Goal: Task Accomplishment & Management: Manage account settings

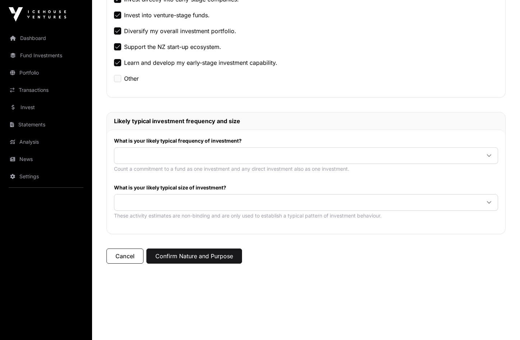
scroll to position [210, 0]
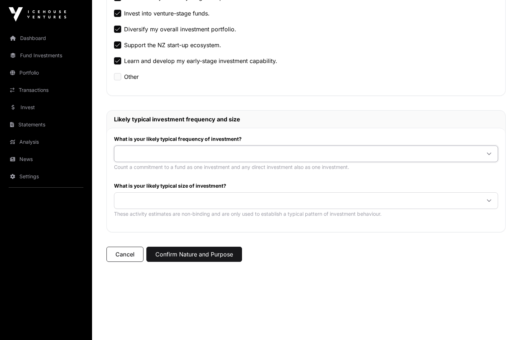
click at [158, 155] on span at bounding box center [297, 153] width 366 height 13
click at [133, 182] on span "Once or twice per year" at bounding box center [151, 182] width 62 height 6
click at [135, 203] on span at bounding box center [297, 200] width 366 height 13
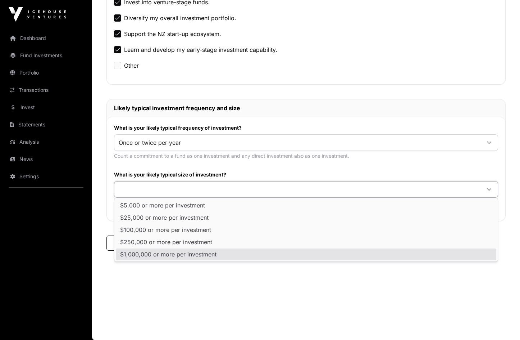
scroll to position [221, 0]
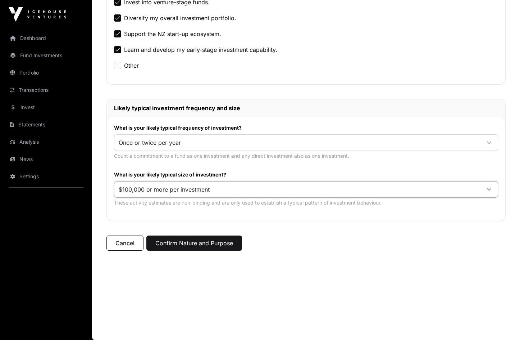
click at [154, 234] on li "$100,000 or more per investment" at bounding box center [306, 230] width 381 height 12
click at [194, 243] on button "Confirm Nature and Purpose" at bounding box center [195, 242] width 96 height 15
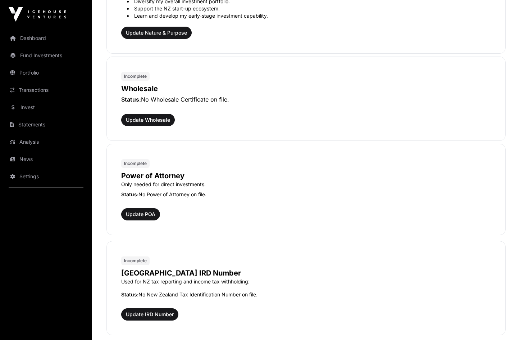
scroll to position [356, 0]
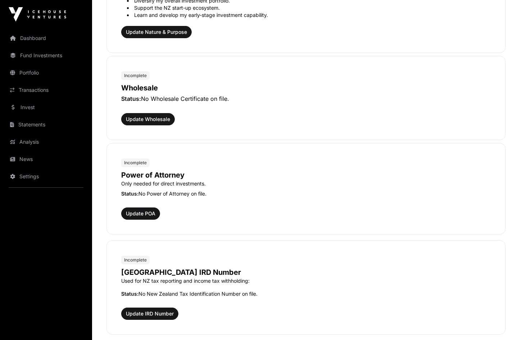
click at [143, 125] on button "Update Wholesale" at bounding box center [148, 119] width 54 height 12
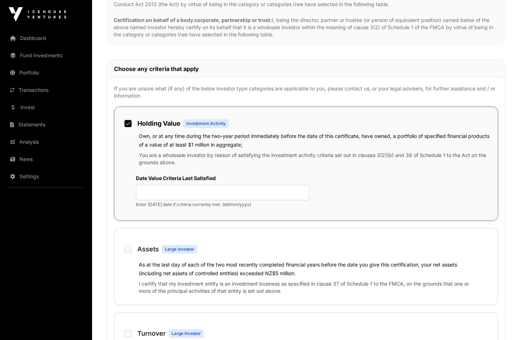
scroll to position [241, 0]
click at [154, 194] on input "text" at bounding box center [223, 191] width 174 height 15
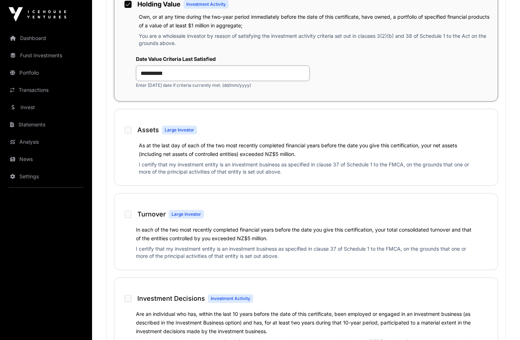
scroll to position [360, 0]
type input "**********"
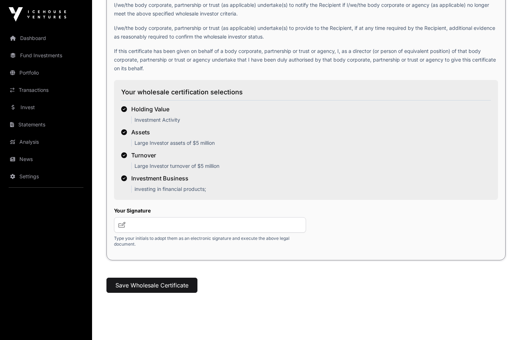
scroll to position [1074, 0]
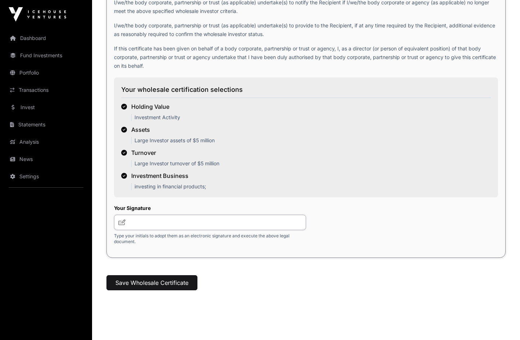
drag, startPoint x: 146, startPoint y: 226, endPoint x: 150, endPoint y: 227, distance: 4.3
click at [146, 226] on input "text" at bounding box center [210, 222] width 192 height 15
type input "**********"
click at [147, 284] on button "Save Wholesale Certificate" at bounding box center [152, 282] width 91 height 15
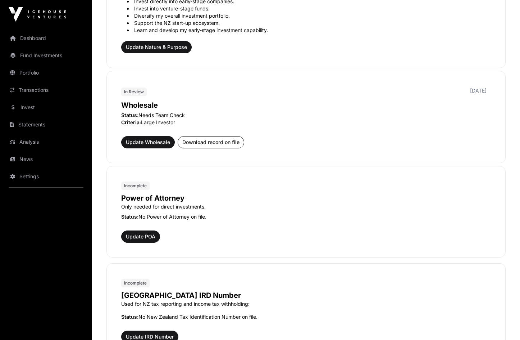
scroll to position [342, 0]
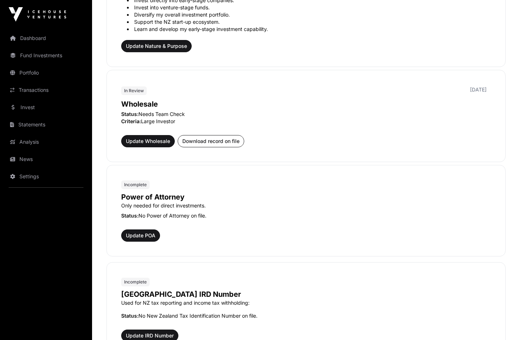
click at [148, 145] on span "Update Wholesale" at bounding box center [148, 141] width 44 height 7
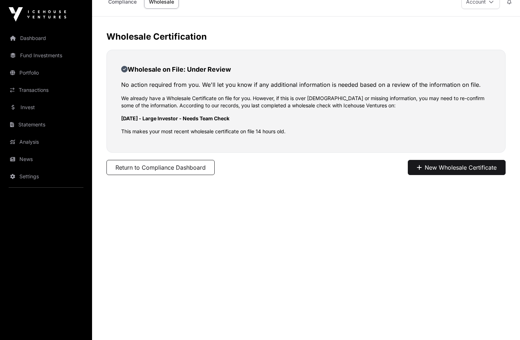
scroll to position [13, 0]
click at [154, 169] on button "Return to Compliance Dashboard" at bounding box center [161, 166] width 108 height 15
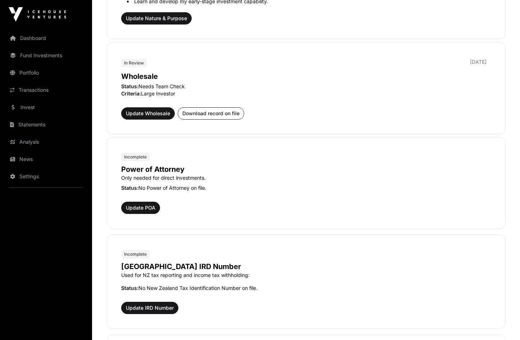
scroll to position [338, 0]
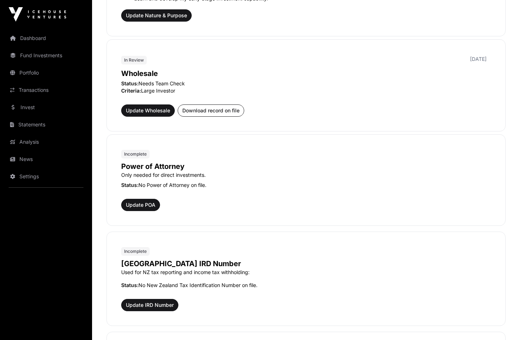
click at [143, 114] on span "Update Wholesale" at bounding box center [148, 110] width 44 height 7
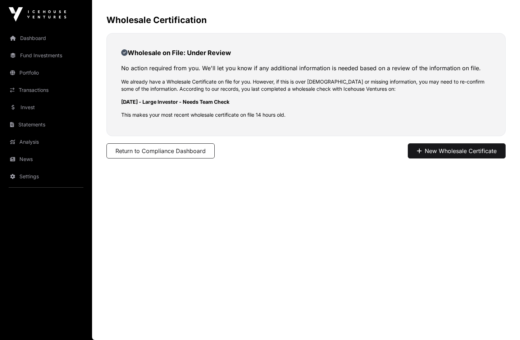
scroll to position [29, 0]
click at [145, 150] on button "Return to Compliance Dashboard" at bounding box center [161, 150] width 108 height 15
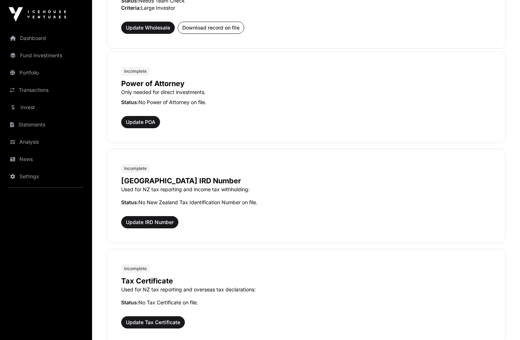
scroll to position [433, 0]
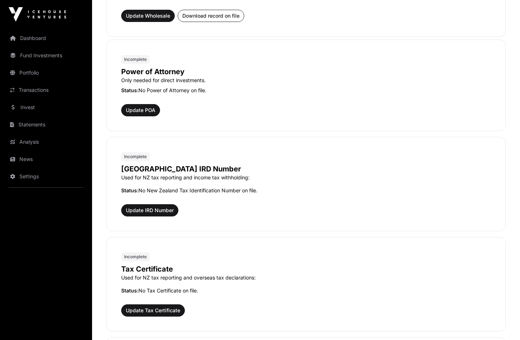
click at [143, 114] on span "Update POA" at bounding box center [141, 110] width 30 height 7
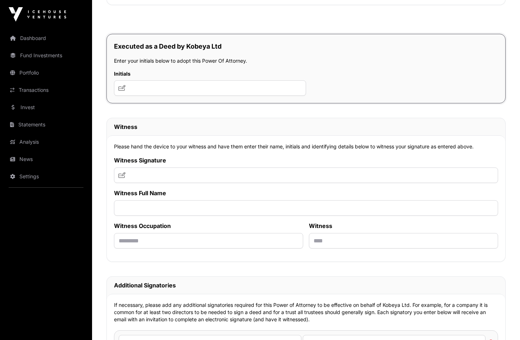
scroll to position [4246, 0]
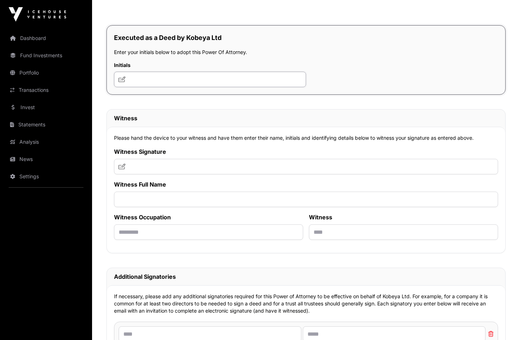
click at [149, 87] on input "text" at bounding box center [210, 79] width 192 height 15
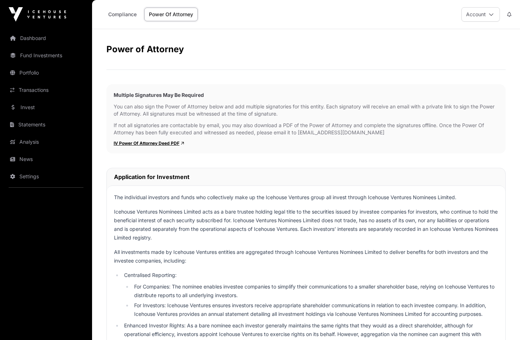
scroll to position [0, 0]
click at [156, 16] on link "Power Of Attorney" at bounding box center [171, 15] width 54 height 14
click at [126, 15] on link "Compliance" at bounding box center [123, 15] width 38 height 14
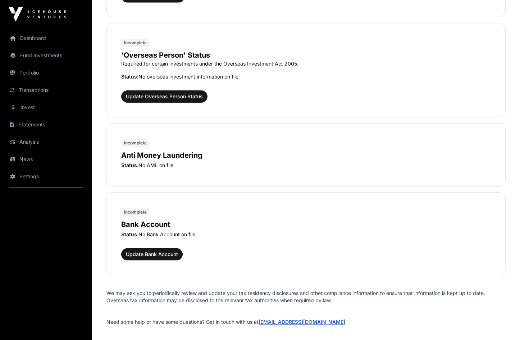
scroll to position [747, 0]
click at [159, 100] on span "Update Overseas Person Status" at bounding box center [164, 96] width 77 height 7
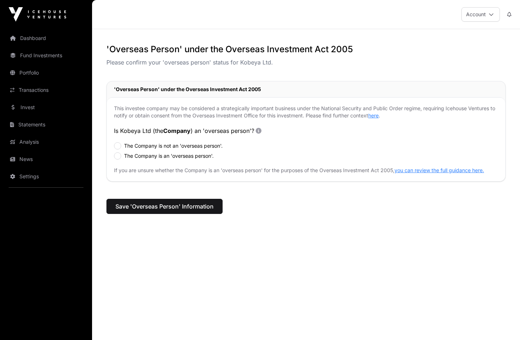
click at [122, 145] on div "The Company is not an 'overseas person'." at bounding box center [306, 145] width 384 height 7
click at [183, 209] on span "Save 'Overseas Person' Information" at bounding box center [165, 206] width 98 height 9
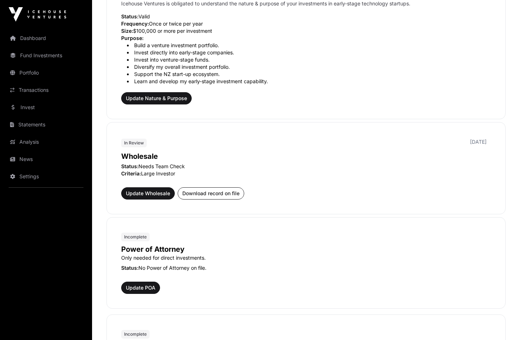
scroll to position [315, 0]
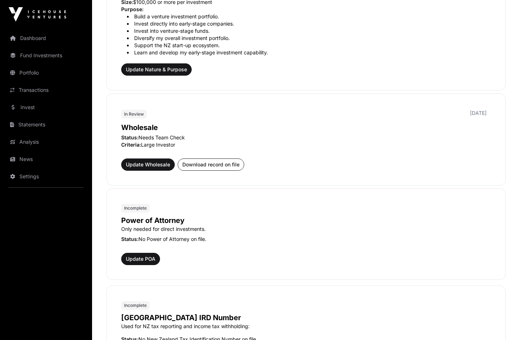
click at [158, 168] on span "Update Wholesale" at bounding box center [148, 164] width 44 height 7
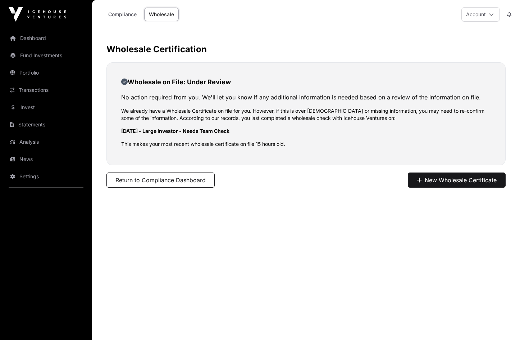
click at [166, 182] on button "Return to Compliance Dashboard" at bounding box center [161, 179] width 108 height 15
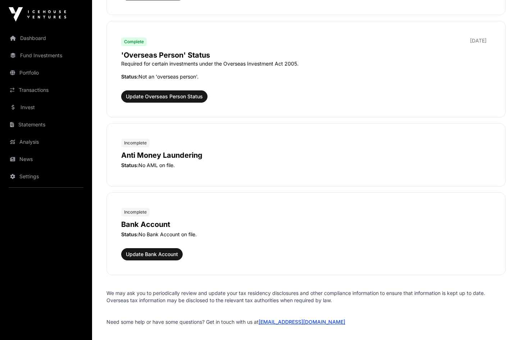
scroll to position [751, 0]
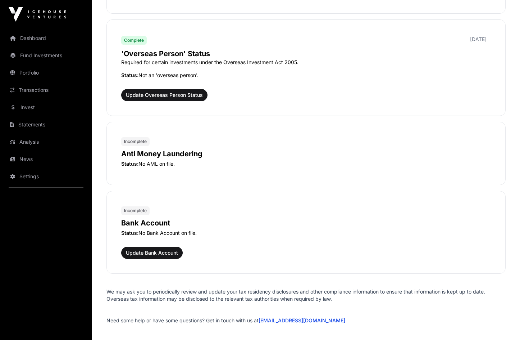
click at [158, 159] on p "Anti Money Laundering" at bounding box center [306, 154] width 370 height 10
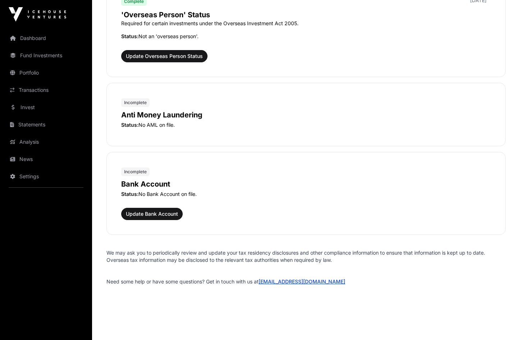
scroll to position [797, 0]
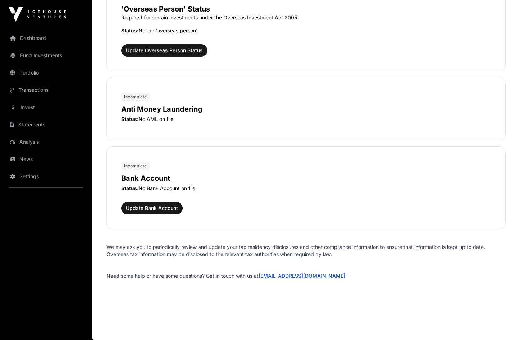
click at [158, 212] on span "Update Bank Account" at bounding box center [152, 207] width 52 height 7
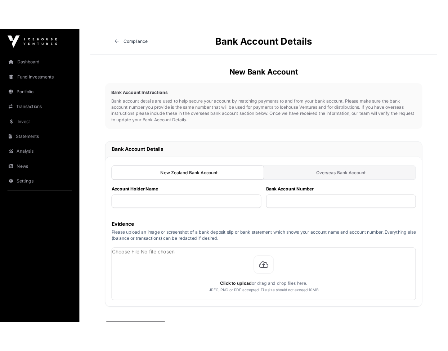
scroll to position [42, 0]
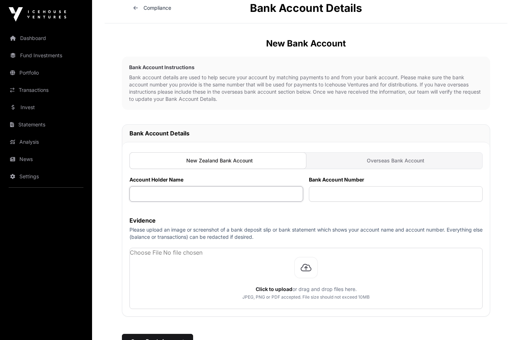
click at [179, 190] on input "text" at bounding box center [217, 193] width 174 height 15
type input "**********"
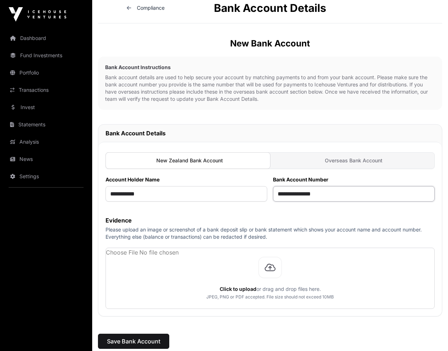
type input "**********"
click at [139, 257] on input "file" at bounding box center [270, 278] width 328 height 60
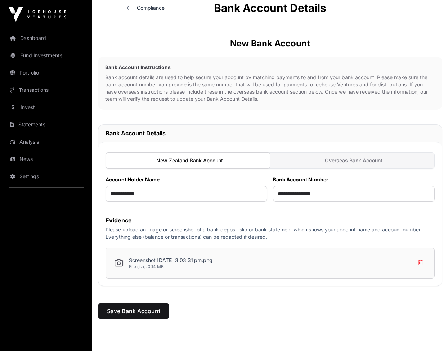
click at [139, 314] on span "Save Bank Account" at bounding box center [133, 311] width 53 height 9
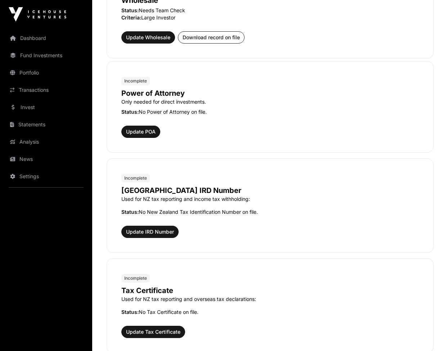
scroll to position [450, 0]
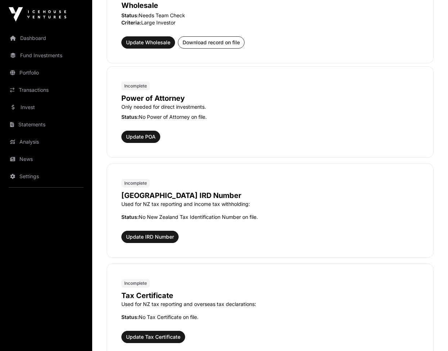
click at [134, 134] on span "Update POA" at bounding box center [141, 136] width 30 height 7
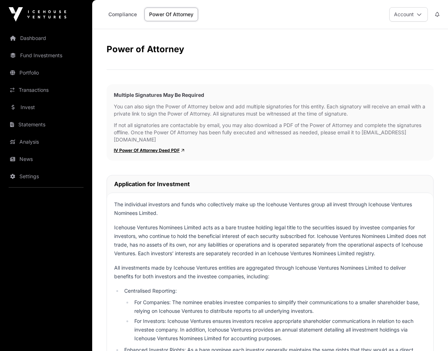
click at [126, 152] on link "IV Power Of Attorney Deed PDF" at bounding box center [149, 150] width 71 height 5
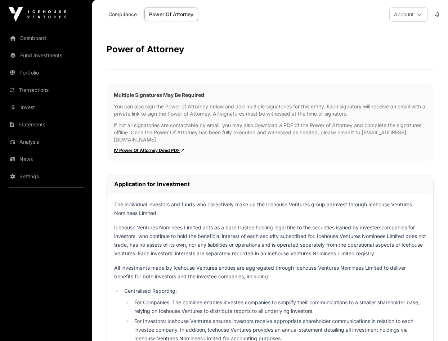
click at [109, 14] on link "Compliance" at bounding box center [123, 15] width 38 height 14
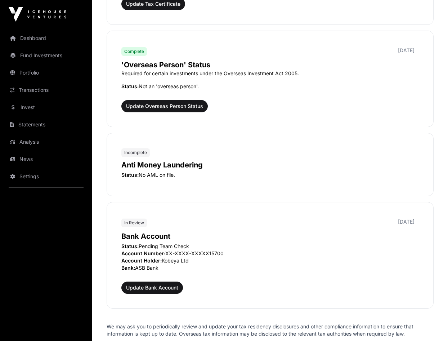
scroll to position [749, 0]
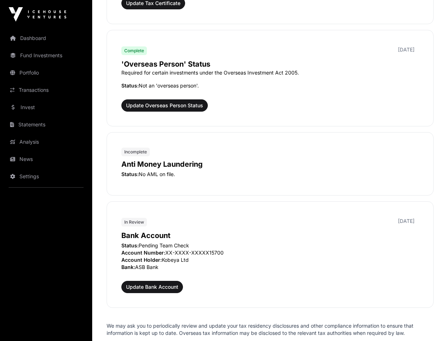
drag, startPoint x: 132, startPoint y: 154, endPoint x: 137, endPoint y: 157, distance: 5.3
click at [132, 154] on span "Incomplete" at bounding box center [135, 152] width 23 height 6
click at [163, 172] on p "Status: No AML on file." at bounding box center [269, 174] width 297 height 7
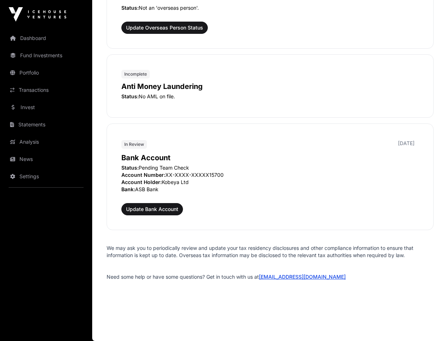
scroll to position [826, 0]
click at [148, 94] on p "Status: No AML on file." at bounding box center [269, 96] width 297 height 7
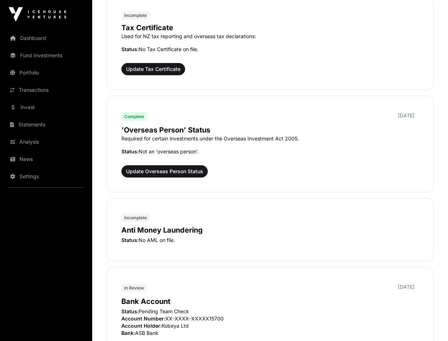
scroll to position [681, 0]
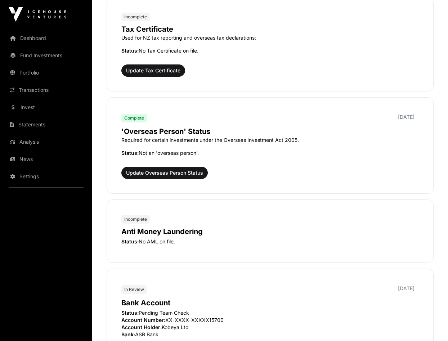
click at [161, 172] on span "Update Overseas Person Status" at bounding box center [164, 172] width 77 height 7
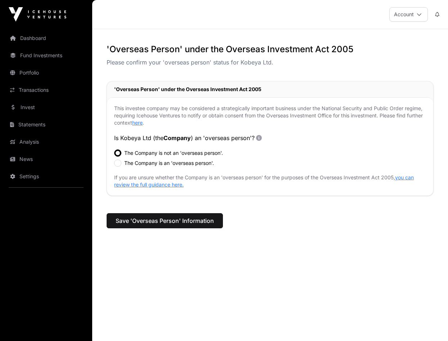
drag, startPoint x: 189, startPoint y: 223, endPoint x: 221, endPoint y: 224, distance: 32.0
click at [189, 223] on span "Save 'Overseas Person' Information" at bounding box center [165, 220] width 98 height 9
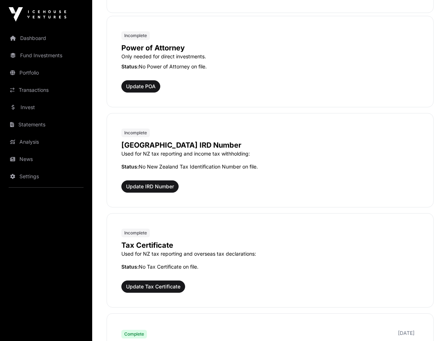
scroll to position [512, 0]
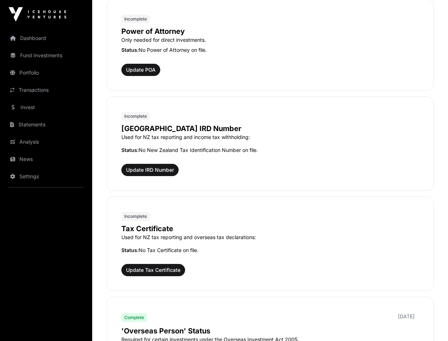
click at [145, 172] on span "Update IRD Number" at bounding box center [150, 169] width 48 height 7
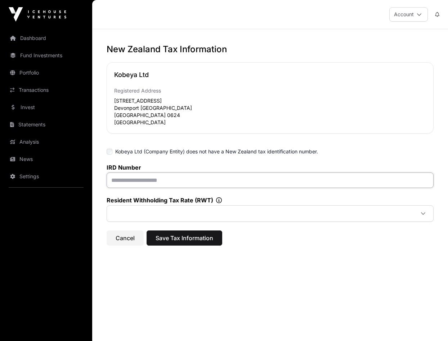
click at [133, 181] on input "text" at bounding box center [270, 179] width 327 height 15
click at [122, 182] on input "text" at bounding box center [270, 179] width 327 height 15
click at [424, 215] on icon at bounding box center [422, 213] width 5 height 5
click at [156, 231] on li "0%" at bounding box center [269, 231] width 323 height 12
click at [136, 181] on input "text" at bounding box center [270, 179] width 327 height 15
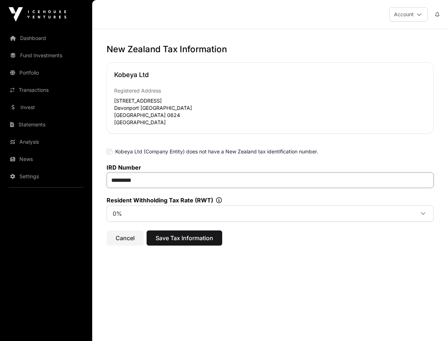
type input "*********"
click at [147, 221] on div "0%" at bounding box center [270, 213] width 327 height 17
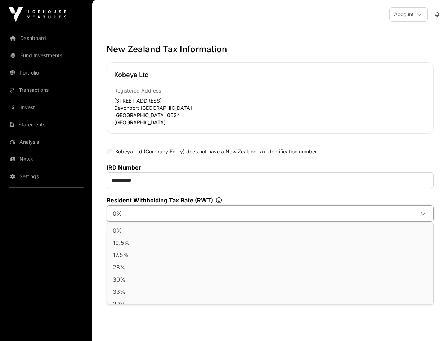
click at [149, 216] on span "0%" at bounding box center [261, 213] width 306 height 13
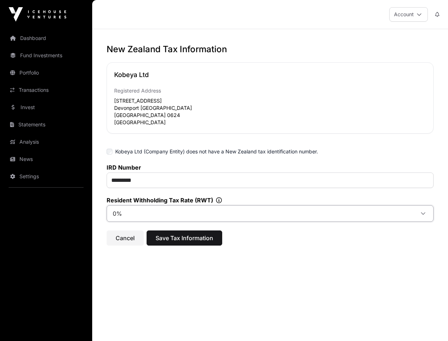
click at [149, 216] on span "0%" at bounding box center [261, 213] width 306 height 13
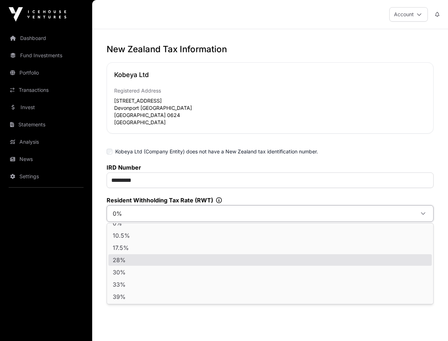
scroll to position [7, 0]
click at [136, 261] on li "28%" at bounding box center [269, 260] width 323 height 12
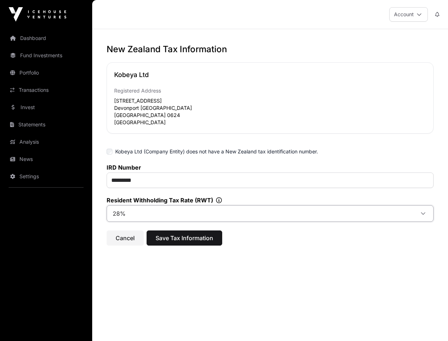
scroll to position [0, 0]
drag, startPoint x: 183, startPoint y: 241, endPoint x: 177, endPoint y: 249, distance: 10.4
click at [183, 241] on span "Save Tax Information" at bounding box center [185, 237] width 58 height 9
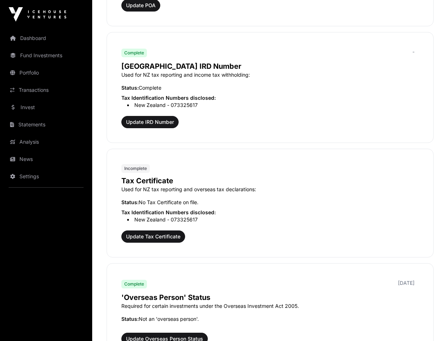
scroll to position [581, 0]
click at [146, 237] on span "Update Tax Certificate" at bounding box center [153, 236] width 54 height 7
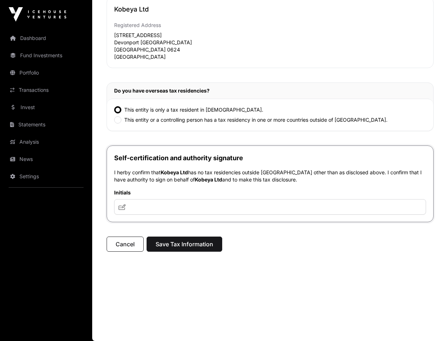
scroll to position [129, 0]
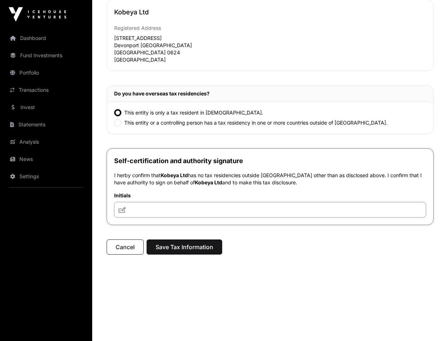
click at [147, 207] on input "text" at bounding box center [270, 209] width 312 height 15
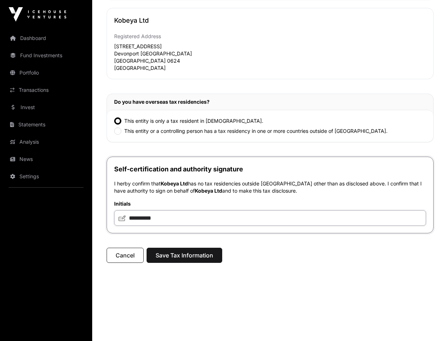
scroll to position [114, 0]
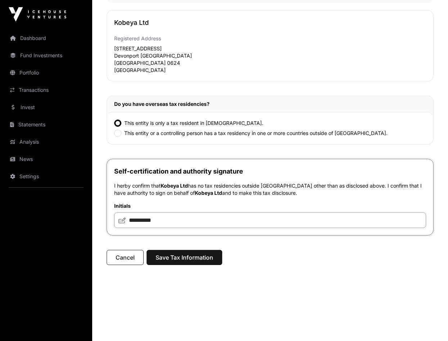
type input "**********"
click at [193, 257] on span "Save Tax Information" at bounding box center [185, 257] width 58 height 9
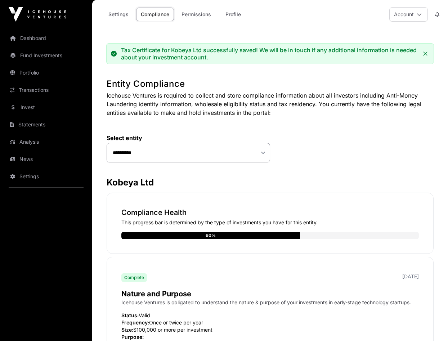
click at [198, 12] on link "Permissions" at bounding box center [196, 15] width 39 height 14
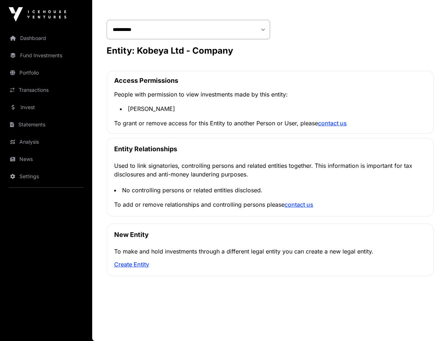
scroll to position [86, 0]
click at [335, 125] on link "contact us" at bounding box center [332, 123] width 29 height 7
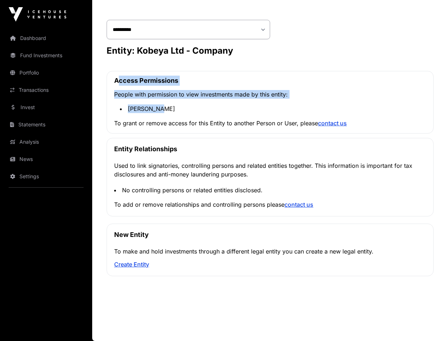
drag, startPoint x: 116, startPoint y: 81, endPoint x: 268, endPoint y: 85, distance: 152.0
click at [203, 109] on div "Access Permissions People with permission to view investments made by this enti…" at bounding box center [270, 102] width 327 height 63
copy div "Access Permissions People with permission to view investments made by this enti…"
